Goal: Task Accomplishment & Management: Manage account settings

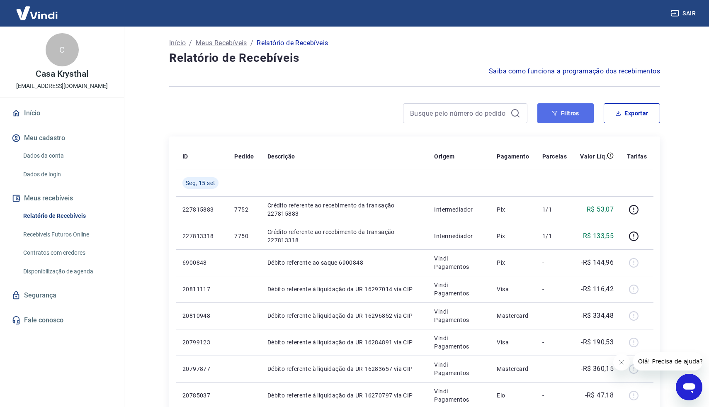
click at [573, 117] on button "Filtros" at bounding box center [566, 113] width 56 height 20
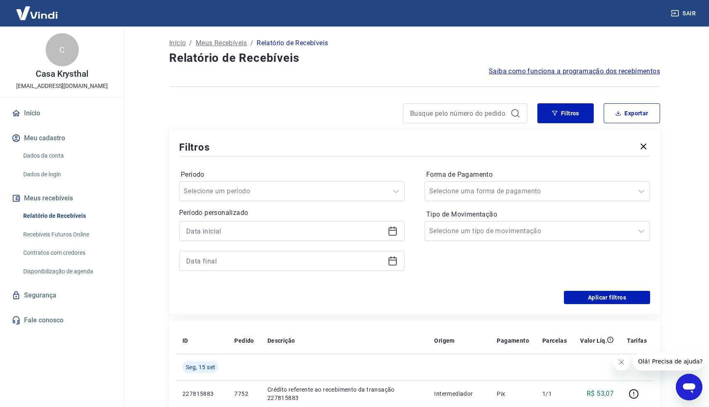
click at [396, 232] on icon at bounding box center [393, 231] width 8 height 8
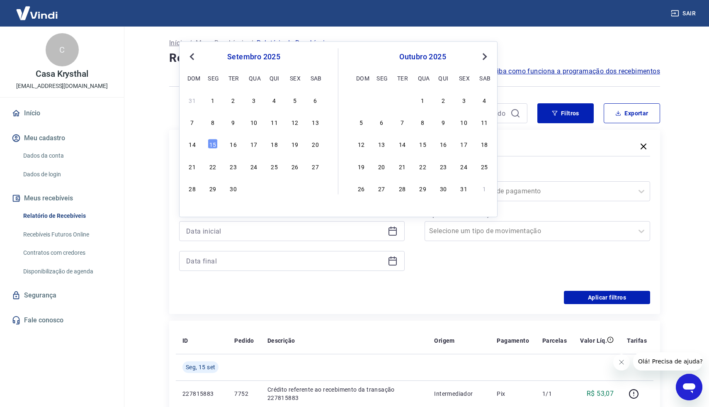
click at [193, 55] on span "Previous Month" at bounding box center [193, 56] width 0 height 10
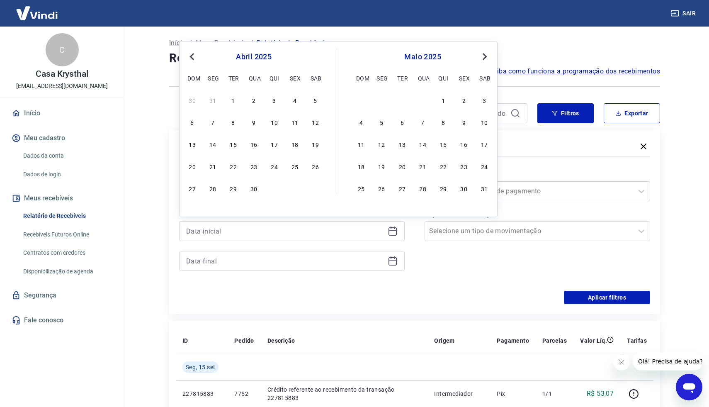
click at [193, 55] on span "Previous Month" at bounding box center [193, 56] width 0 height 10
click at [253, 98] on div "1" at bounding box center [254, 100] width 10 height 10
type input "[DATE]"
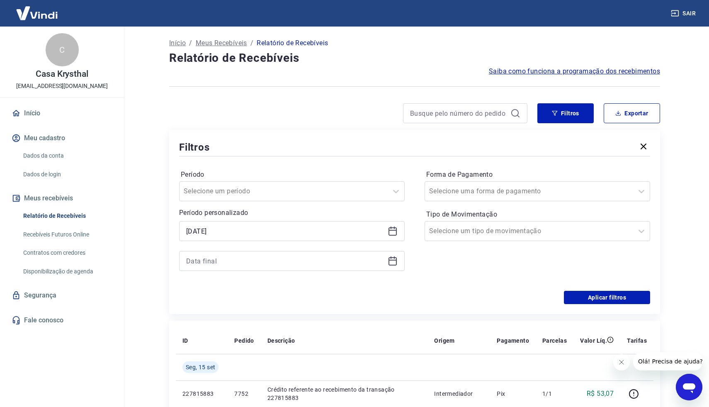
click at [392, 263] on icon at bounding box center [393, 261] width 10 height 10
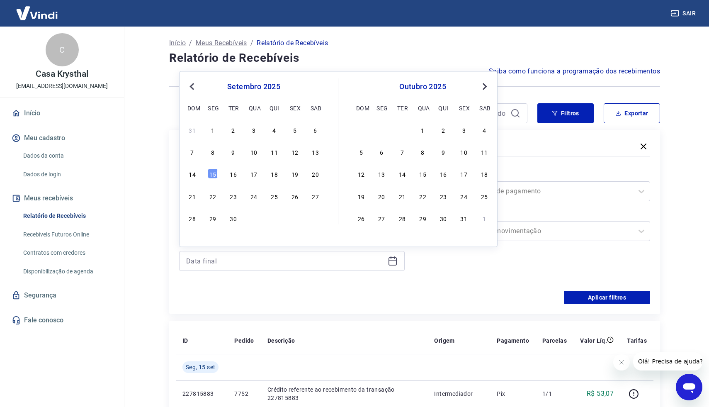
click at [193, 88] on span "Previous Month" at bounding box center [193, 86] width 0 height 10
click at [192, 240] on div "31" at bounding box center [192, 240] width 10 height 10
type input "[DATE]"
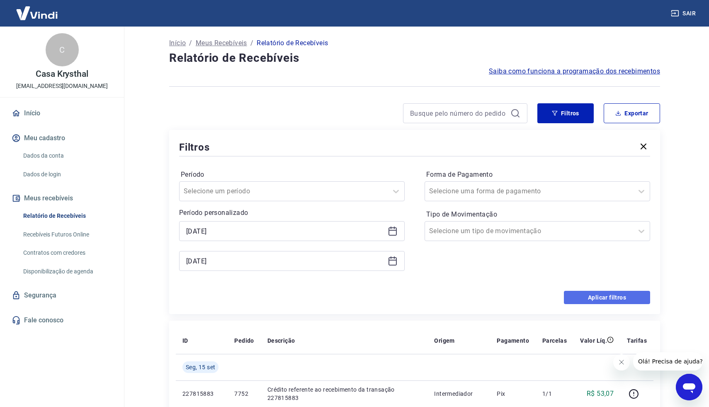
click at [593, 296] on button "Aplicar filtros" at bounding box center [607, 297] width 86 height 13
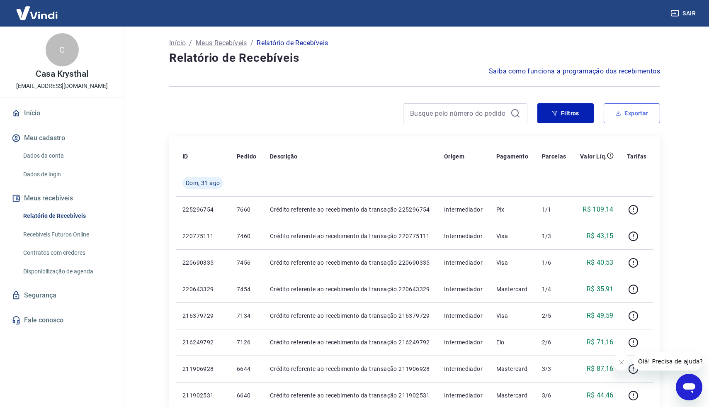
click at [630, 107] on button "Exportar" at bounding box center [632, 113] width 56 height 20
type input "[DATE]"
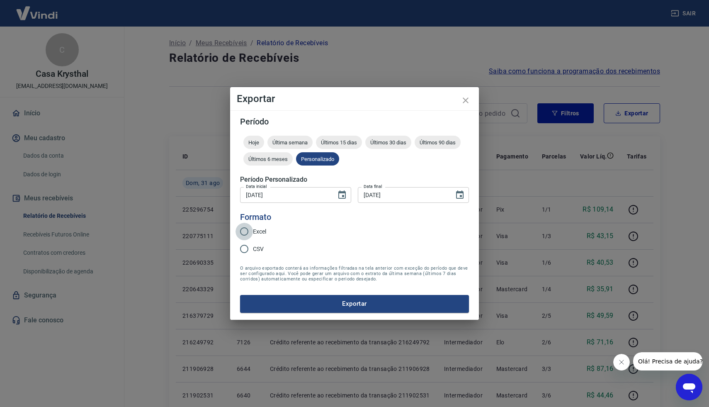
click at [247, 228] on input "Excel" at bounding box center [244, 231] width 17 height 17
radio input "true"
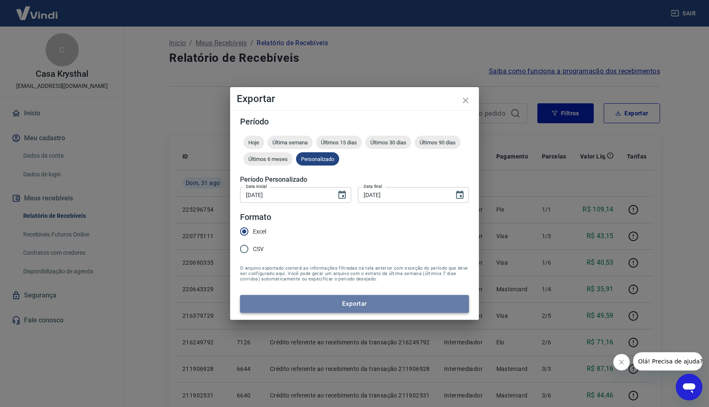
click at [334, 305] on button "Exportar" at bounding box center [354, 303] width 229 height 17
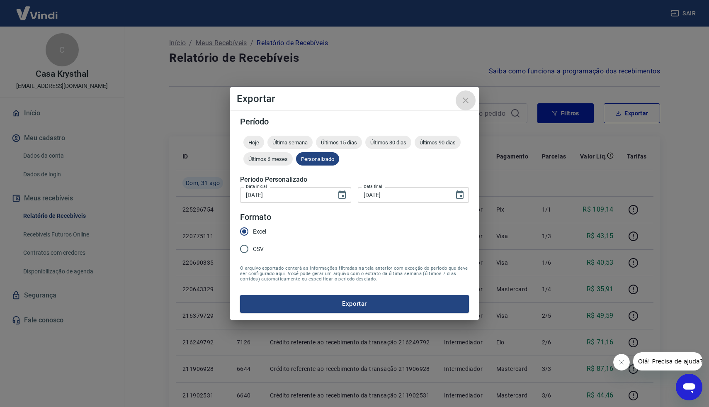
click at [465, 97] on icon "close" at bounding box center [466, 100] width 10 height 10
